Goal: Task Accomplishment & Management: Manage account settings

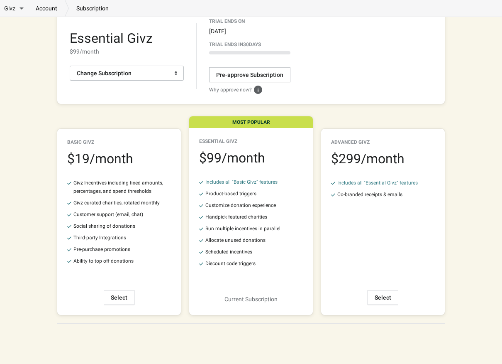
scroll to position [56, 0]
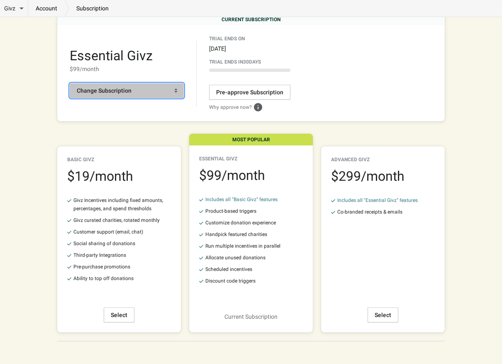
click at [149, 89] on span "Change Subscription" at bounding box center [127, 90] width 100 height 8
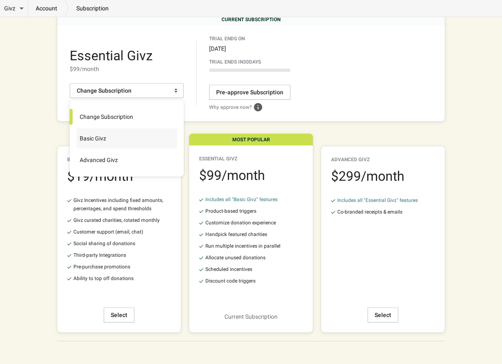
click at [130, 143] on label "Basic Givz" at bounding box center [126, 138] width 101 height 20
click at [77, 131] on input "Basic Givz" at bounding box center [77, 130] width 0 height 0
radio input "true"
radio input "false"
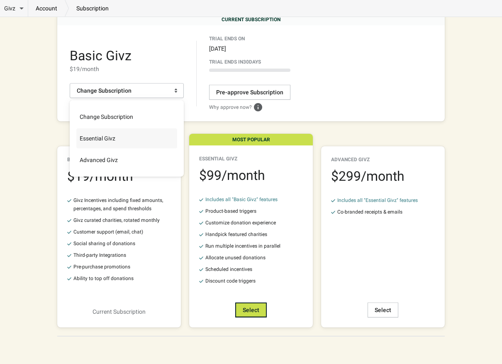
click at [343, 332] on div "Skip to content Givz Overview Incentives Performance Overview Donations Qualify…" at bounding box center [251, 161] width 502 height 434
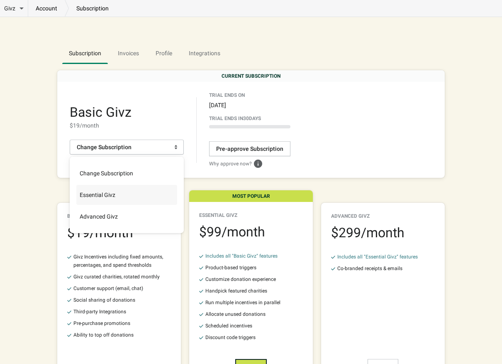
click at [196, 177] on div "Basic Givz $ 19 /month Change Subscription Trial Ends On [DATE] Trial ends [DAT…" at bounding box center [251, 130] width 388 height 96
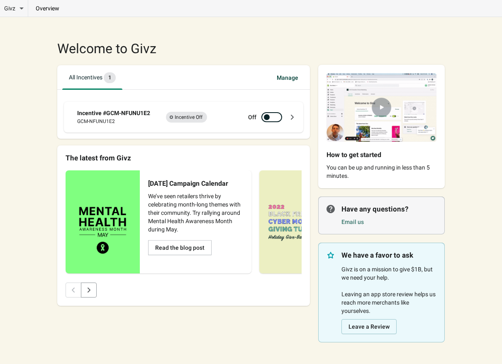
click at [382, 109] on img at bounding box center [381, 107] width 127 height 85
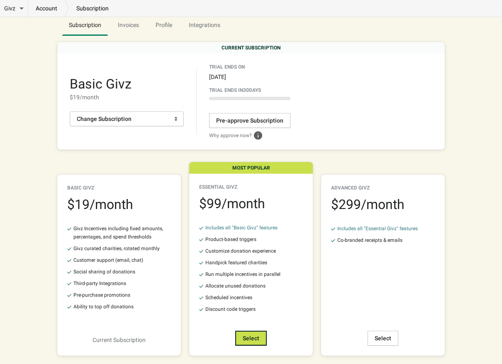
scroll to position [48, 0]
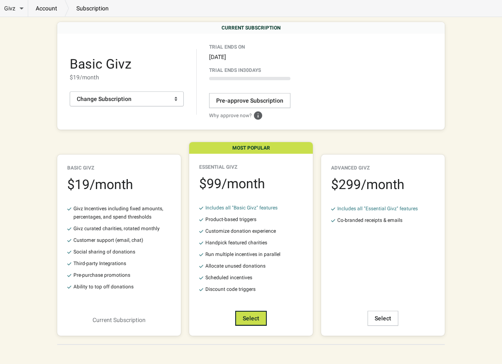
click at [271, 231] on div "Customize donation experience" at bounding box center [240, 231] width 71 height 8
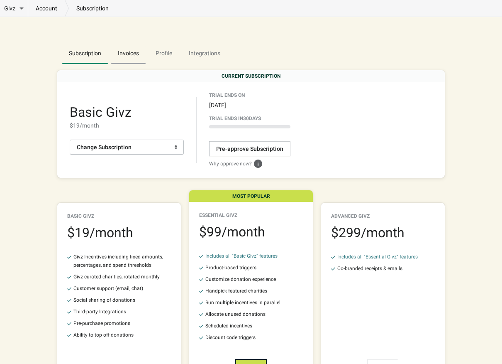
click at [129, 54] on span "Invoices" at bounding box center [128, 53] width 34 height 15
click at [171, 147] on span "Change Subscription" at bounding box center [127, 147] width 100 height 8
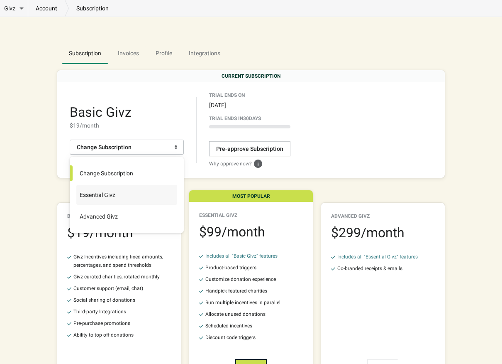
click at [126, 197] on label "Essential Givz" at bounding box center [126, 195] width 101 height 20
click at [77, 187] on input "Essential Givz" at bounding box center [77, 187] width 0 height 0
radio input "true"
radio input "false"
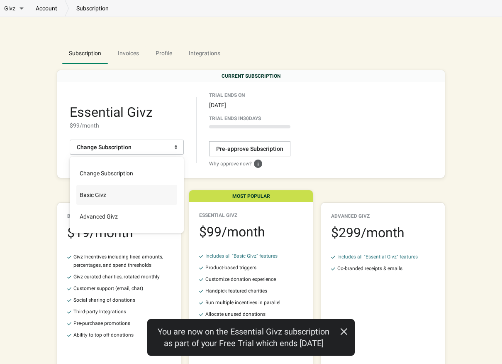
click at [318, 176] on div "Essential Givz $ 99 /month Change Subscription Trial Ends On [DATE] Trial ends …" at bounding box center [251, 130] width 388 height 96
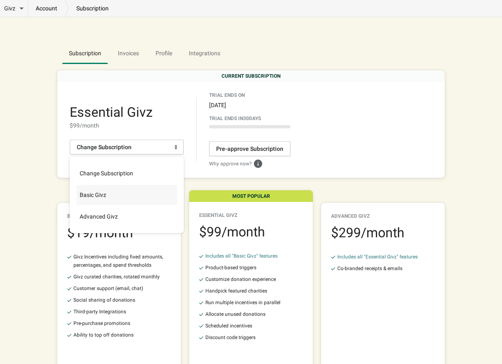
click at [47, 7] on link "account" at bounding box center [46, 8] width 37 height 8
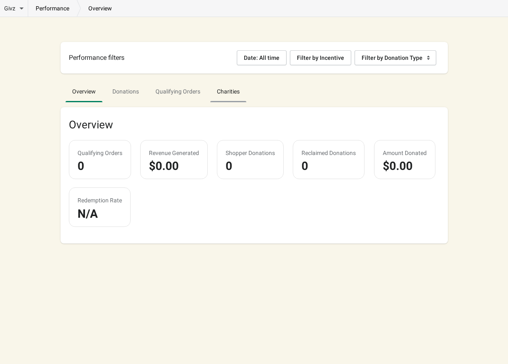
click at [238, 88] on span "Charities" at bounding box center [228, 91] width 36 height 15
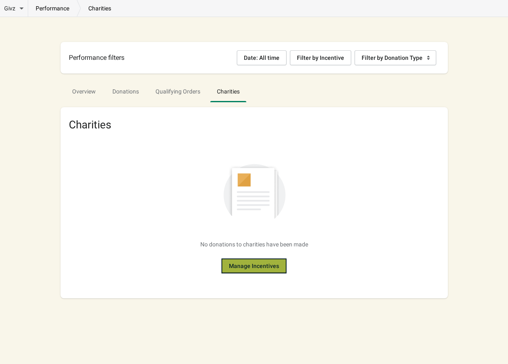
click at [241, 269] on button "Manage Incentives" at bounding box center [254, 265] width 65 height 15
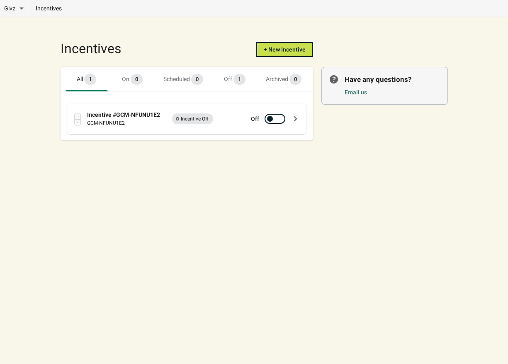
click at [142, 117] on div "Incentive #GCM-NFUNU1E2" at bounding box center [124, 114] width 74 height 8
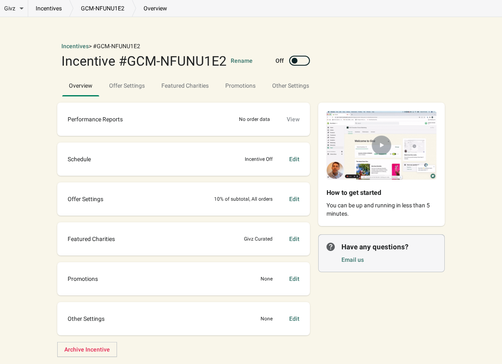
click at [154, 234] on div "Featured Charities Givz Curated Edit" at bounding box center [184, 238] width 236 height 17
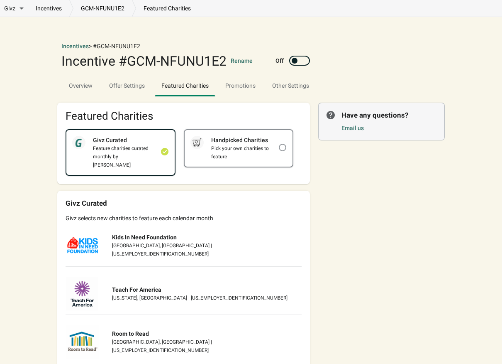
click at [237, 143] on div "Handpicked Charities" at bounding box center [241, 140] width 75 height 8
checkbox input "false"
checkbox input "true"
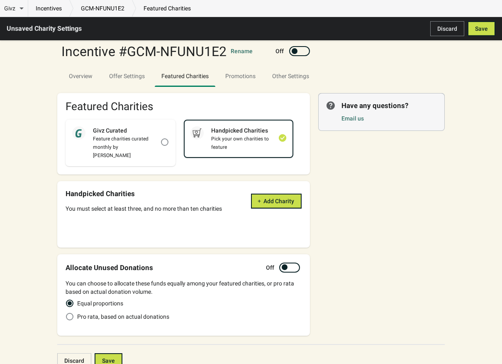
scroll to position [22, 0]
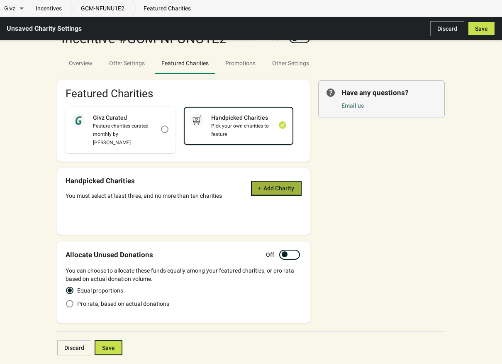
click at [267, 183] on button "Add Charity" at bounding box center [276, 188] width 51 height 15
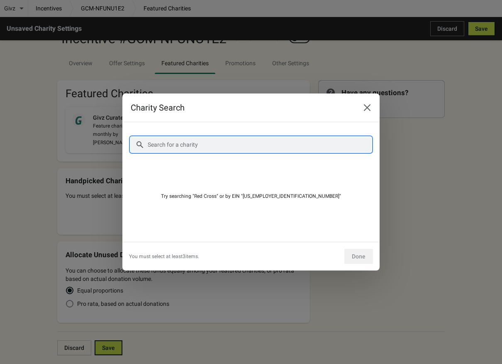
click at [239, 142] on input "Search for a charity" at bounding box center [259, 144] width 224 height 15
click at [365, 105] on icon "Close" at bounding box center [367, 107] width 8 height 8
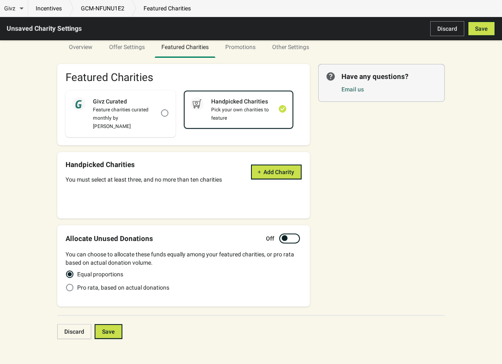
scroll to position [0, 0]
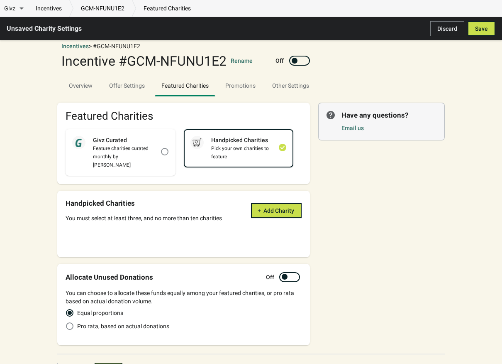
click at [35, 13] on div "incentives GCM-NFUNU1E2 featured charities" at bounding box center [113, 8] width 170 height 17
click at [50, 9] on link "incentives" at bounding box center [48, 8] width 41 height 8
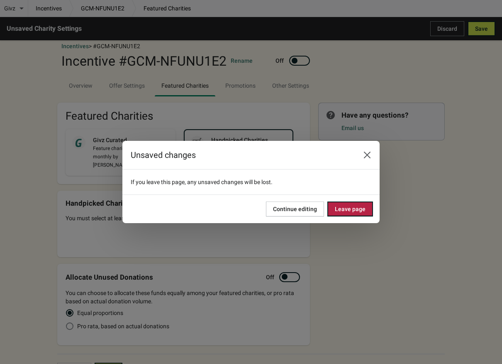
click at [353, 207] on span "Leave page" at bounding box center [350, 208] width 31 height 7
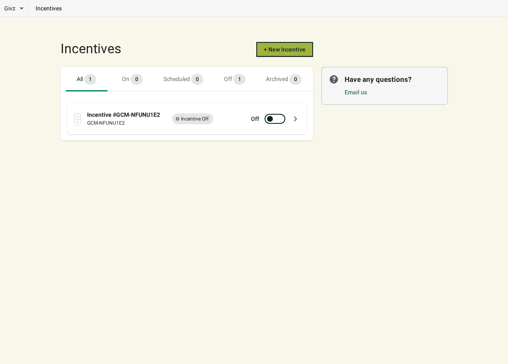
click at [281, 47] on span "+ New Incentive" at bounding box center [285, 49] width 42 height 7
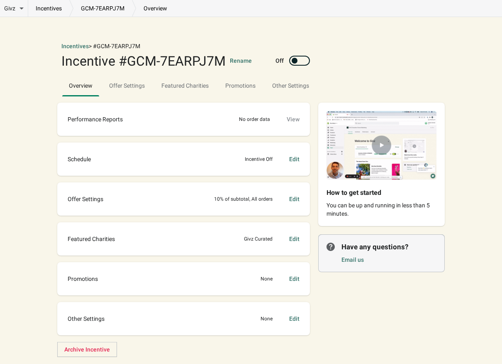
click at [176, 59] on div "Incentive #GCM-7EARPJ7M" at bounding box center [143, 60] width 164 height 13
click at [240, 57] on button "Rename" at bounding box center [241, 60] width 22 height 8
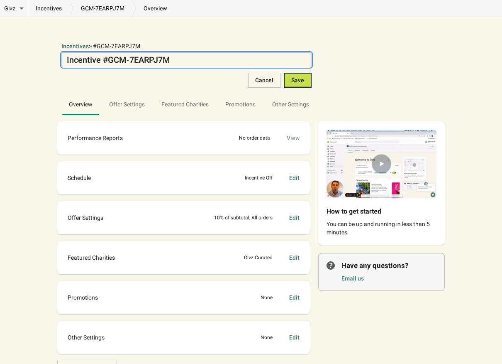
drag, startPoint x: 234, startPoint y: 60, endPoint x: 234, endPoint y: 65, distance: 5.4
click at [234, 61] on textarea "Incentive #GCM-7EARPJ7M" at bounding box center [186, 59] width 250 height 15
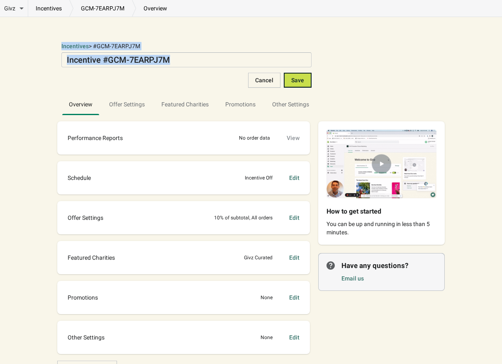
drag, startPoint x: 232, startPoint y: 53, endPoint x: 137, endPoint y: 38, distance: 95.8
click at [137, 38] on div "Incentives > #GCM-7EARPJ7M Incentive #GCM-7EARPJ7M Incentive #GCM-7EARPJ7M Canc…" at bounding box center [249, 61] width 392 height 52
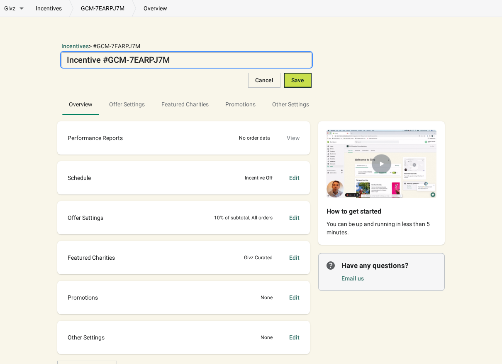
click at [169, 56] on textarea "Incentive #GCM-7EARPJ7M" at bounding box center [186, 59] width 250 height 15
drag, startPoint x: 181, startPoint y: 59, endPoint x: 41, endPoint y: 43, distance: 140.8
click at [38, 54] on div "Givz Overview Incentives Performance Overview Donations Qualifying Orders Chari…" at bounding box center [251, 200] width 502 height 400
type textarea "NONOTUCK"
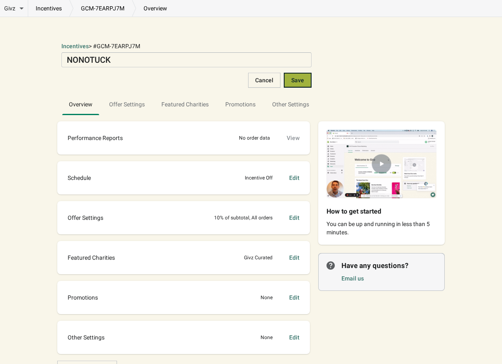
click at [289, 77] on button "Save" at bounding box center [298, 80] width 28 height 15
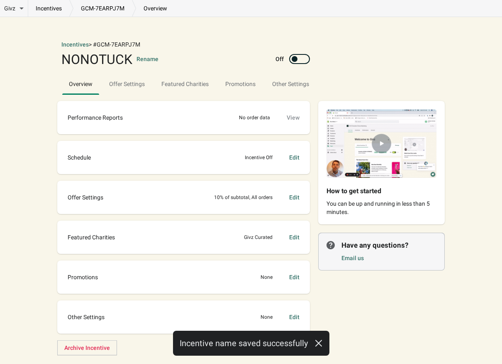
scroll to position [3, 0]
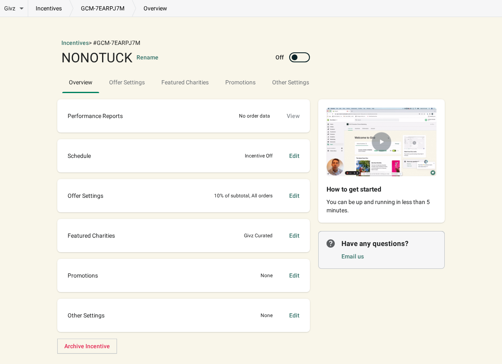
click at [299, 236] on div "Edit" at bounding box center [294, 235] width 10 height 8
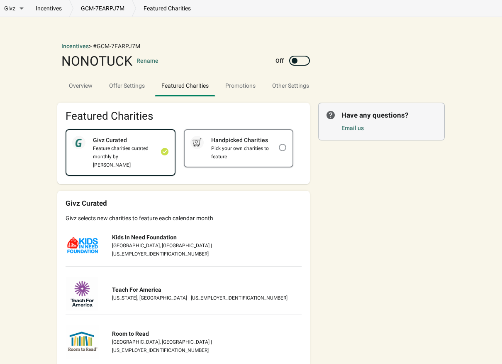
click at [264, 159] on div "Pick your own charities to feature" at bounding box center [241, 152] width 75 height 17
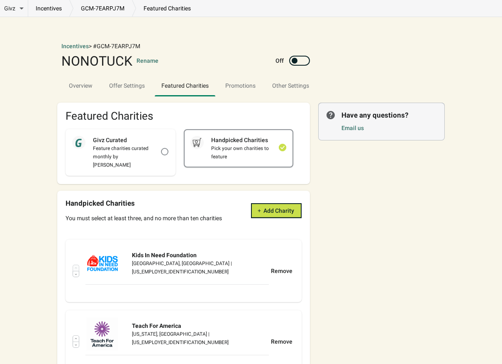
checkbox input "false"
checkbox input "true"
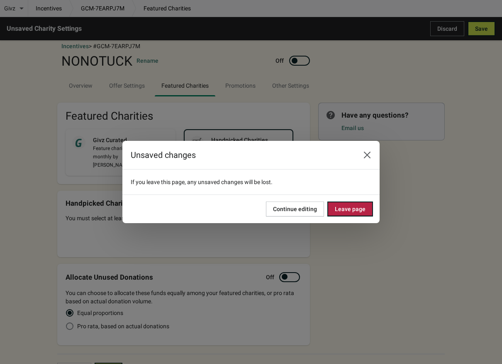
click at [349, 212] on button "Leave page" at bounding box center [350, 208] width 46 height 15
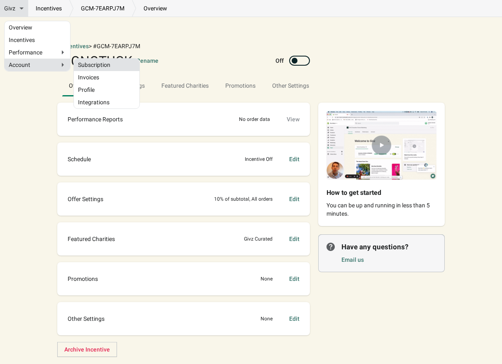
click at [98, 65] on link "Subscription" at bounding box center [106, 65] width 57 height 4
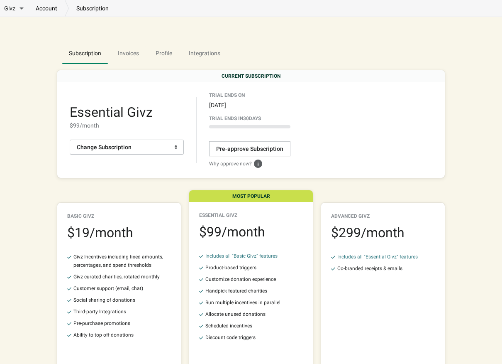
click at [116, 223] on div "Basic Givz $ 19 /month Givz Incentives including fixed amounts, percentages, an…" at bounding box center [119, 275] width 104 height 126
click at [116, 237] on div "$ 19 /month" at bounding box center [119, 232] width 104 height 13
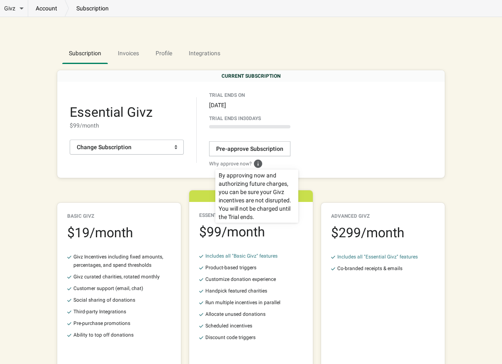
click at [256, 164] on icon at bounding box center [258, 163] width 8 height 8
